Goal: Transaction & Acquisition: Purchase product/service

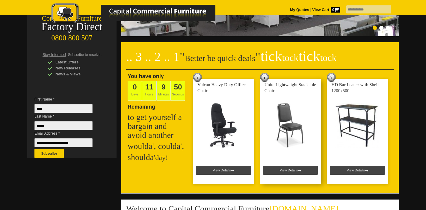
scroll to position [109, 0]
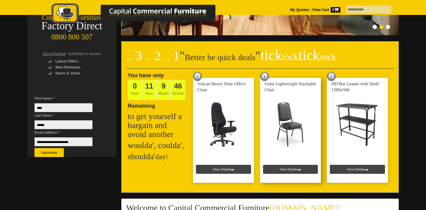
click at [291, 168] on link at bounding box center [290, 130] width 61 height 105
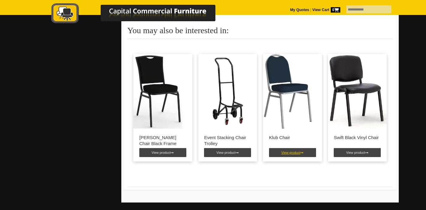
scroll to position [379, 0]
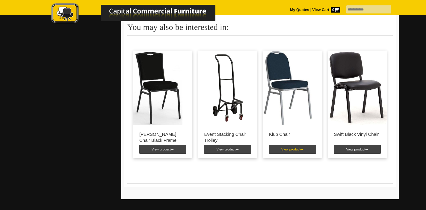
click at [293, 150] on link "View product" at bounding box center [292, 149] width 47 height 9
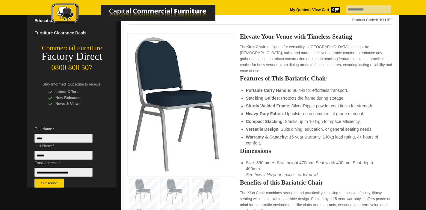
scroll to position [80, 0]
